Goal: Task Accomplishment & Management: Complete application form

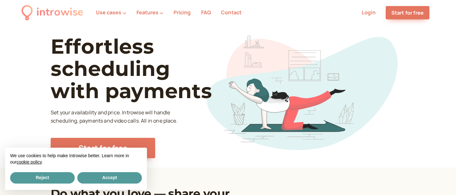
click at [184, 12] on link "Pricing" at bounding box center [182, 12] width 17 height 7
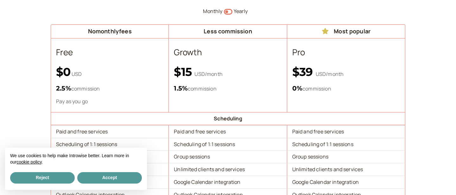
scroll to position [87, 0]
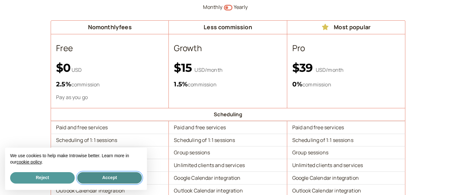
click at [106, 176] on button "Accept" at bounding box center [109, 177] width 65 height 11
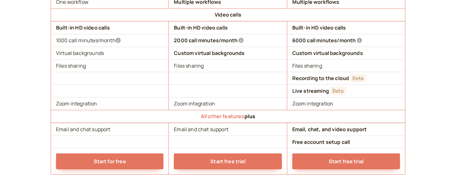
scroll to position [656, 0]
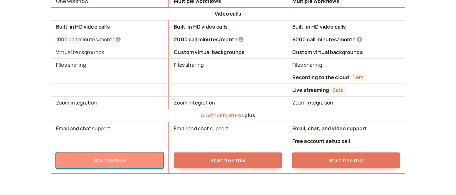
click at [124, 157] on link "Start for free" at bounding box center [109, 160] width 107 height 16
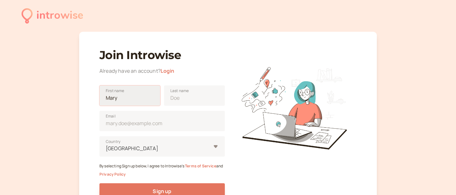
click at [119, 97] on input "First name" at bounding box center [130, 95] width 61 height 20
type input "Will"
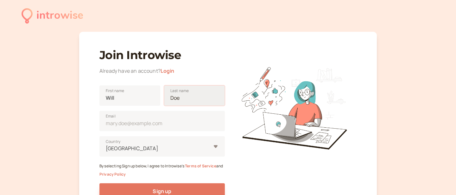
click at [183, 103] on input "Last name" at bounding box center [194, 95] width 61 height 20
